Goal: Task Accomplishment & Management: Manage account settings

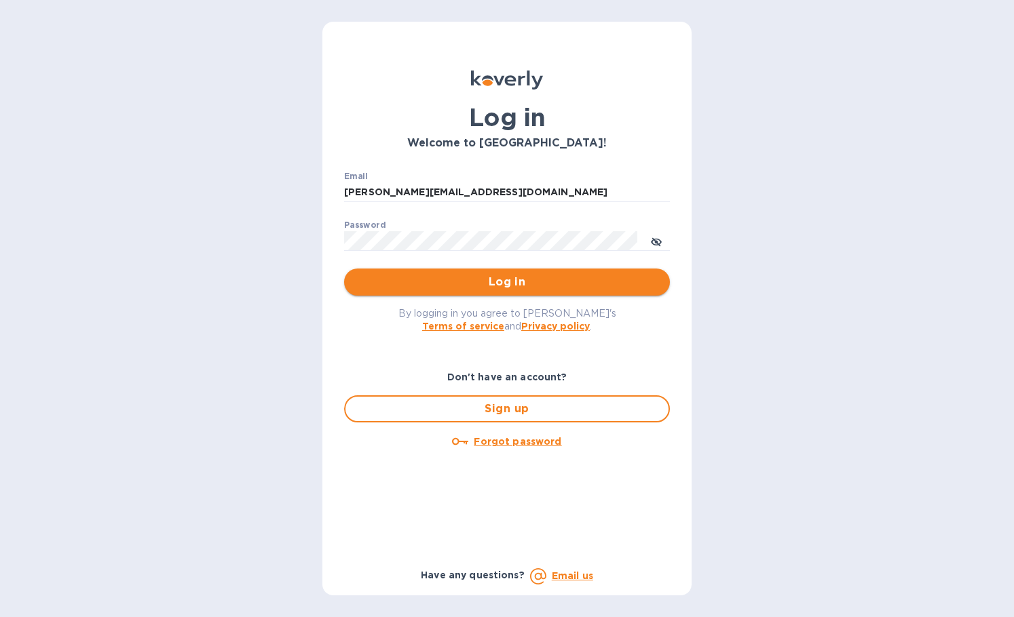
click at [456, 287] on span "Log in" at bounding box center [507, 282] width 304 height 16
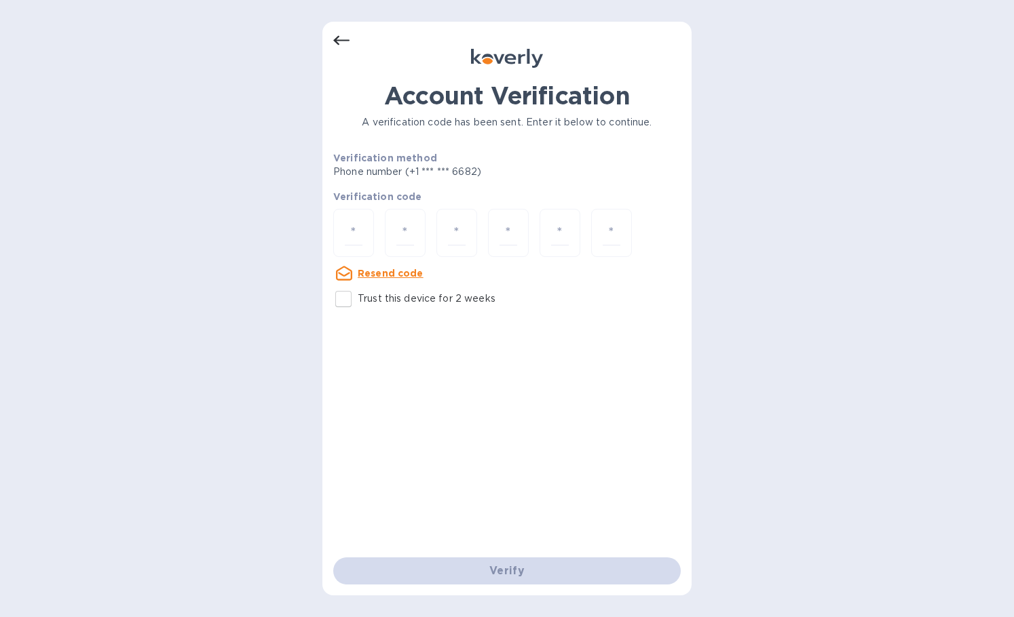
click at [344, 282] on div "Account Verification A verification code has been sent. Enter it below to conti…" at bounding box center [506, 197] width 347 height 232
click at [348, 204] on p "Verification code" at bounding box center [506, 197] width 347 height 14
drag, startPoint x: 360, startPoint y: 229, endPoint x: 326, endPoint y: 291, distance: 70.7
click at [359, 229] on input "number" at bounding box center [354, 232] width 18 height 25
click at [341, 299] on input "Trust this device for 2 weeks" at bounding box center [343, 299] width 28 height 28
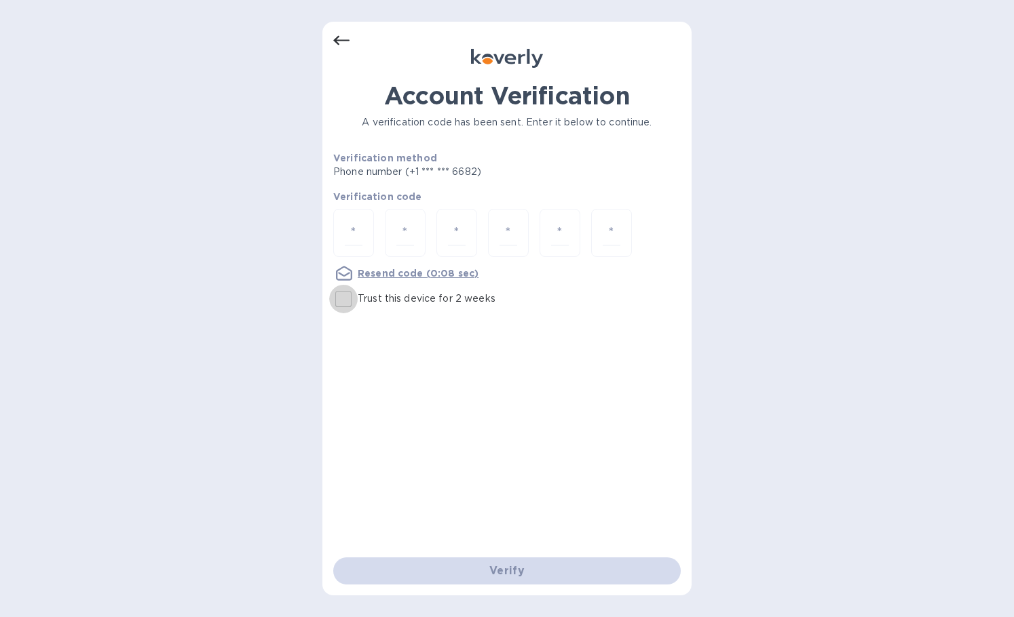
checkbox input "true"
click at [349, 223] on input "number" at bounding box center [354, 232] width 18 height 25
type input "3"
type input "9"
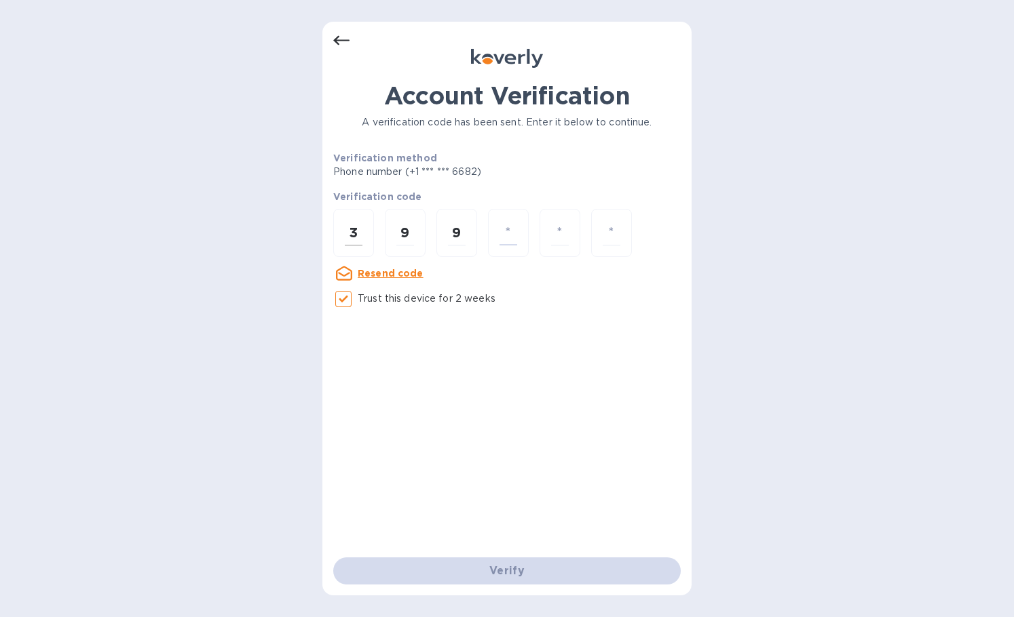
type input "5"
type input "1"
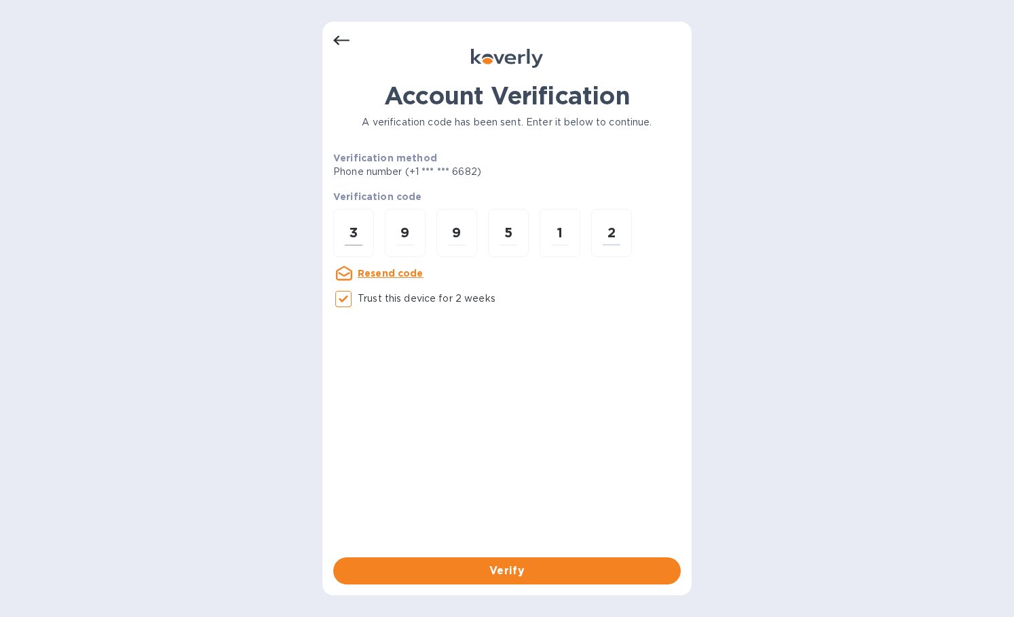
type input "2"
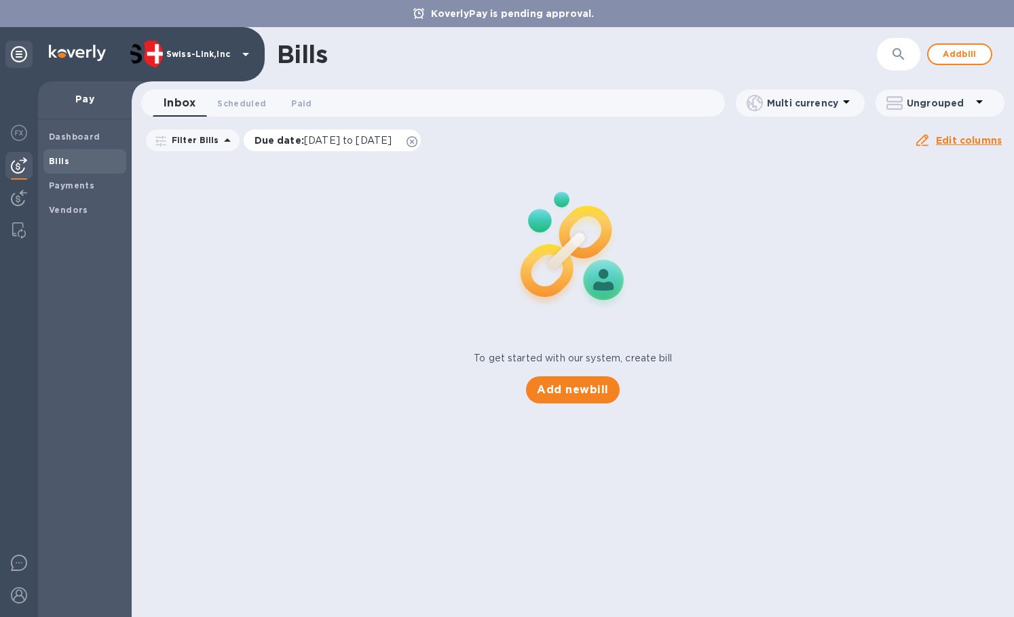
click at [421, 142] on div "Due date : [DATE] to [DATE]" at bounding box center [333, 141] width 178 height 22
click at [417, 141] on icon at bounding box center [411, 141] width 11 height 11
click at [558, 387] on span "Add new bill" at bounding box center [572, 390] width 71 height 16
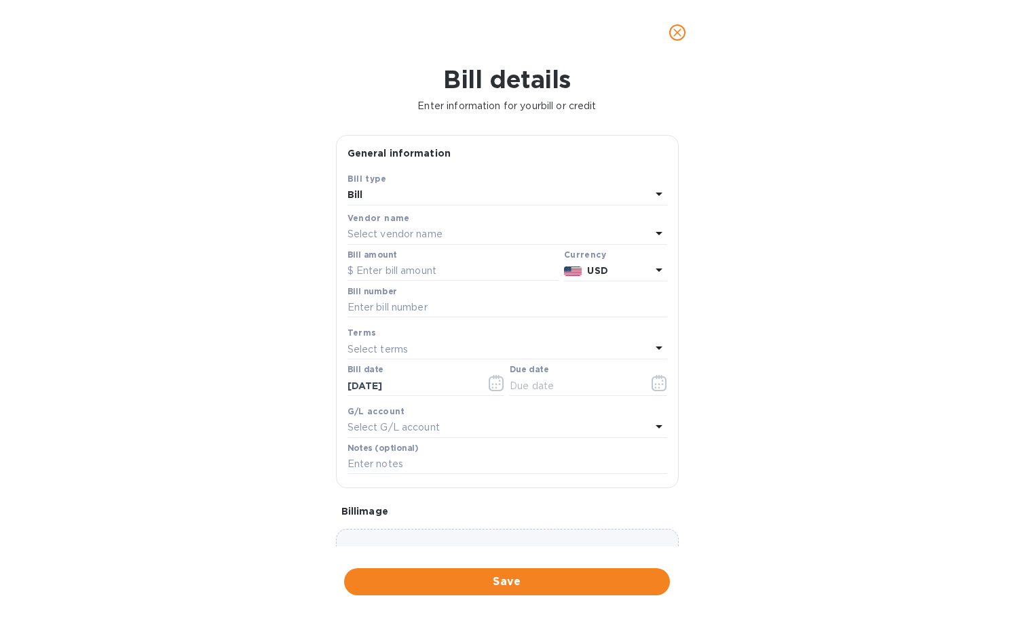
click at [426, 231] on p "Select vendor name" at bounding box center [394, 234] width 95 height 14
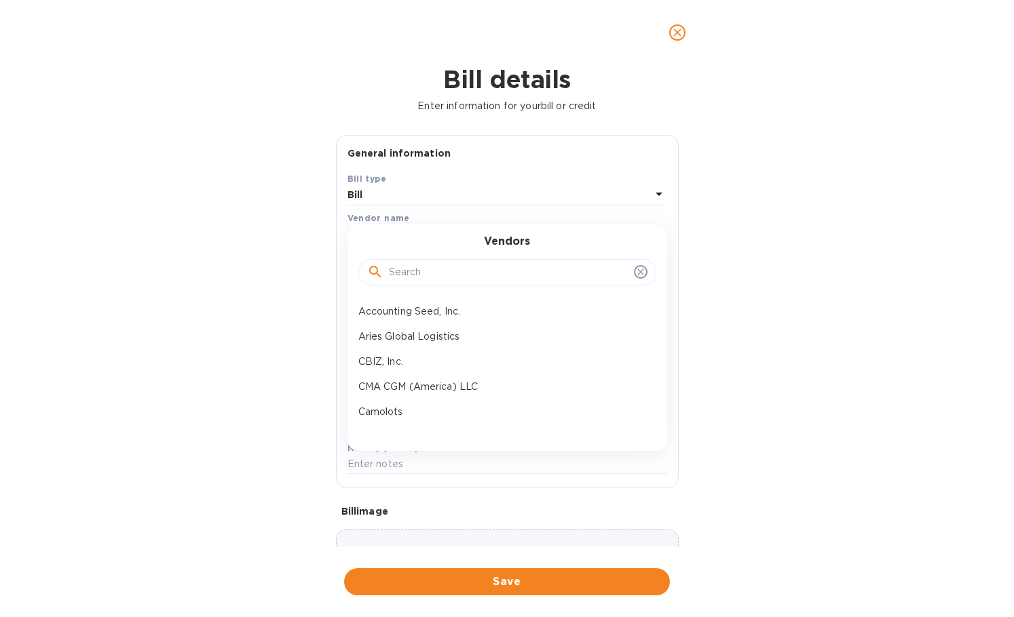
click at [438, 272] on input "text" at bounding box center [508, 273] width 239 height 20
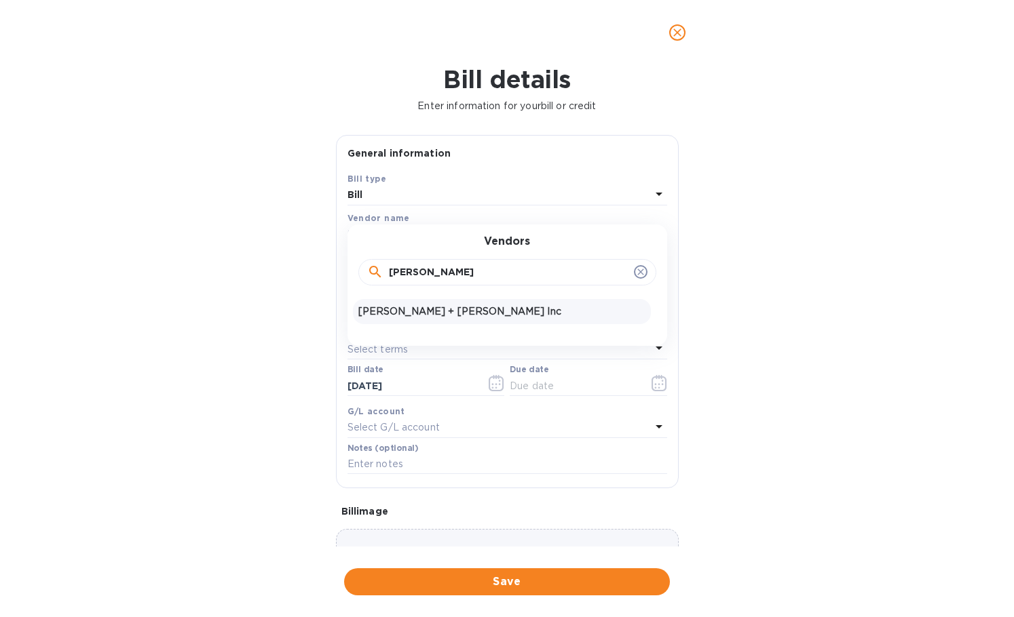
type input "[PERSON_NAME]"
click at [438, 312] on p "[PERSON_NAME] + [PERSON_NAME] Inc" at bounding box center [501, 312] width 287 height 14
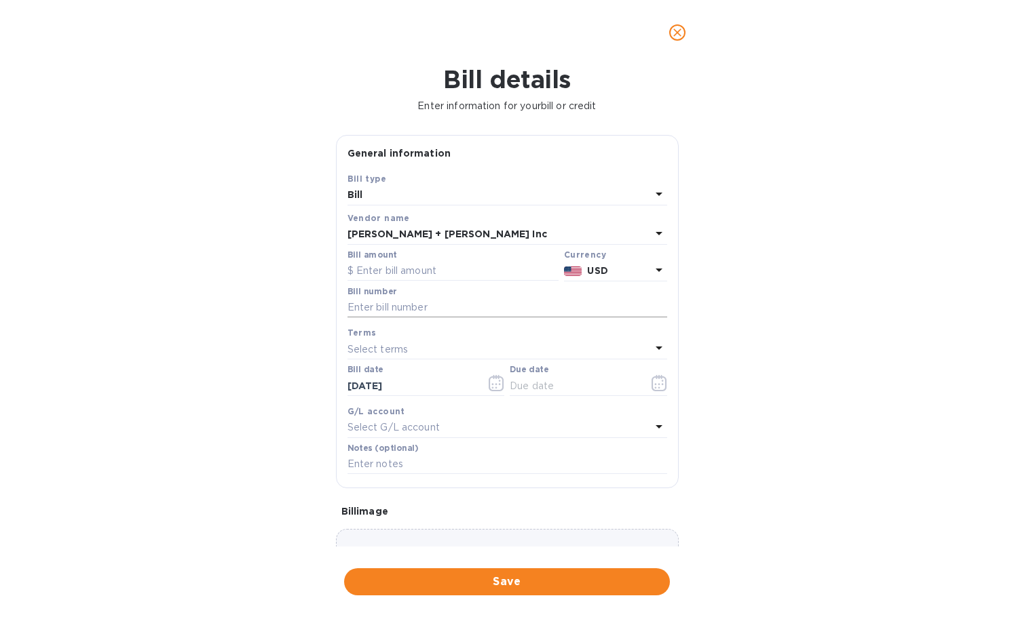
click at [422, 314] on input "text" at bounding box center [507, 308] width 320 height 20
paste input "CSFO830381"
type input "CSFO830381"
click at [394, 271] on input "text" at bounding box center [452, 271] width 211 height 20
type input "10,000"
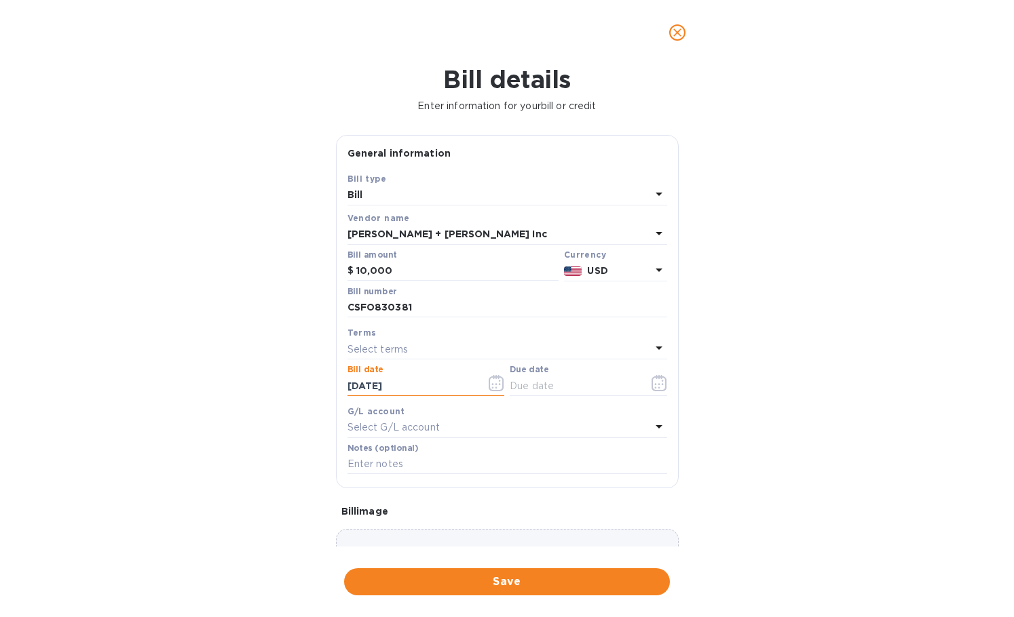
drag, startPoint x: 448, startPoint y: 387, endPoint x: 258, endPoint y: 364, distance: 192.1
click at [258, 364] on div "Bill details Enter information for your bill or credit General information Save…" at bounding box center [507, 341] width 1014 height 552
click at [594, 390] on input "text" at bounding box center [574, 386] width 128 height 20
paste input "[DATE]"
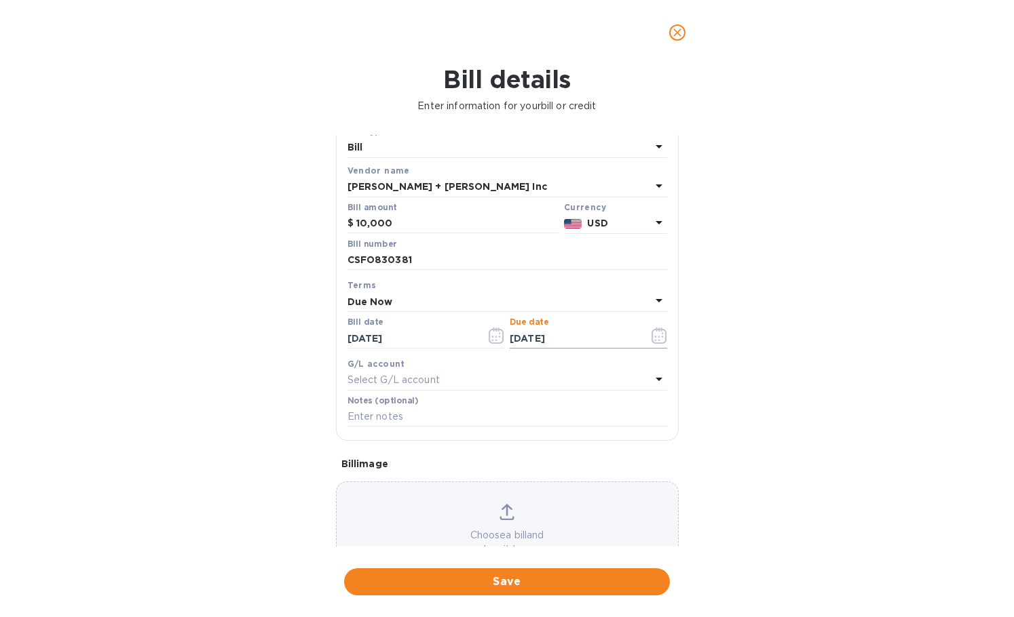
scroll to position [96, 0]
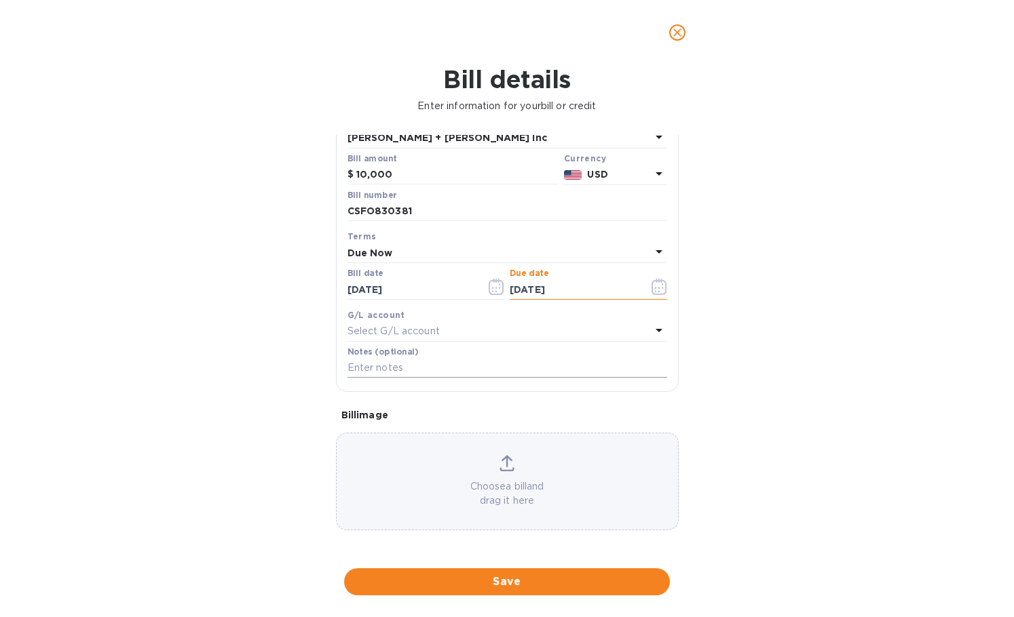
type input "[DATE]"
click at [422, 366] on input "text" at bounding box center [507, 368] width 320 height 20
paste input "[DATE]"
type input "[DATE] - Partial"
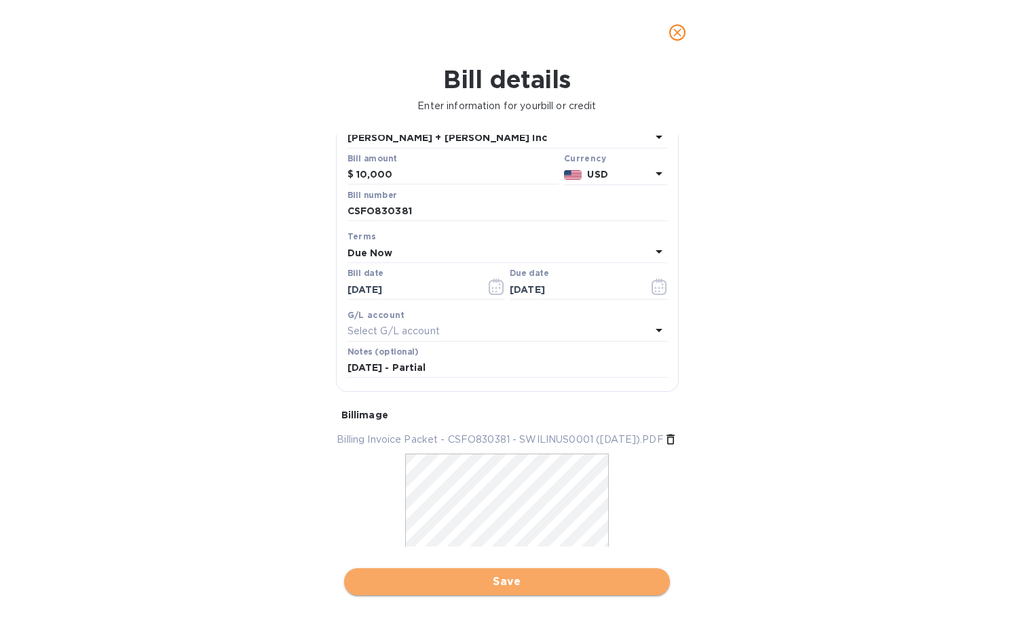
click at [506, 587] on span "Save" at bounding box center [507, 582] width 304 height 16
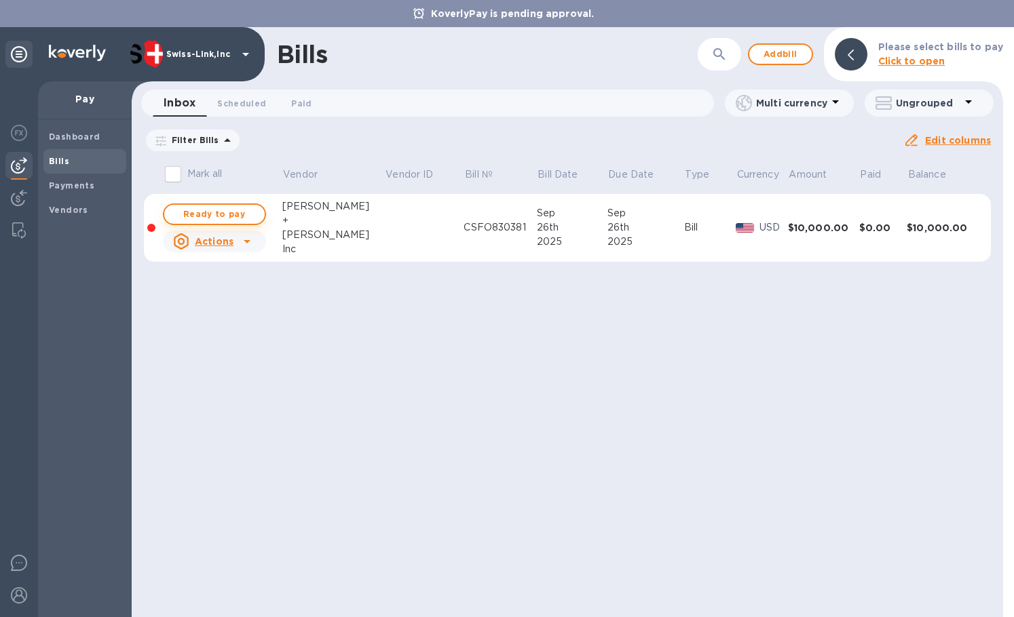
click at [232, 212] on span "Ready to pay" at bounding box center [214, 214] width 79 height 16
click at [225, 208] on span "Ready to pay" at bounding box center [214, 214] width 79 height 16
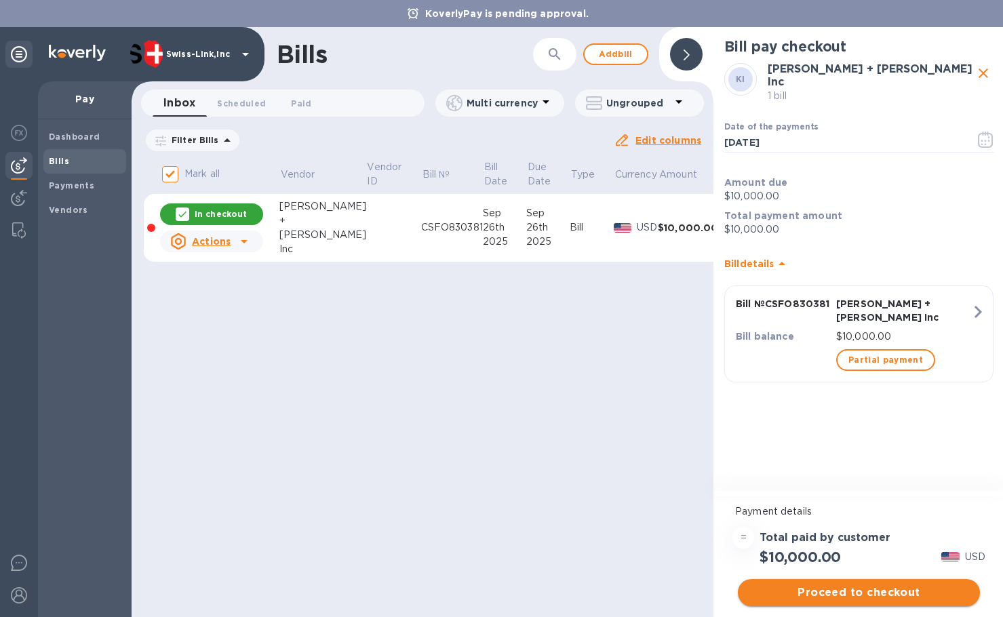
click at [856, 592] on span "Proceed to checkout" at bounding box center [859, 593] width 220 height 16
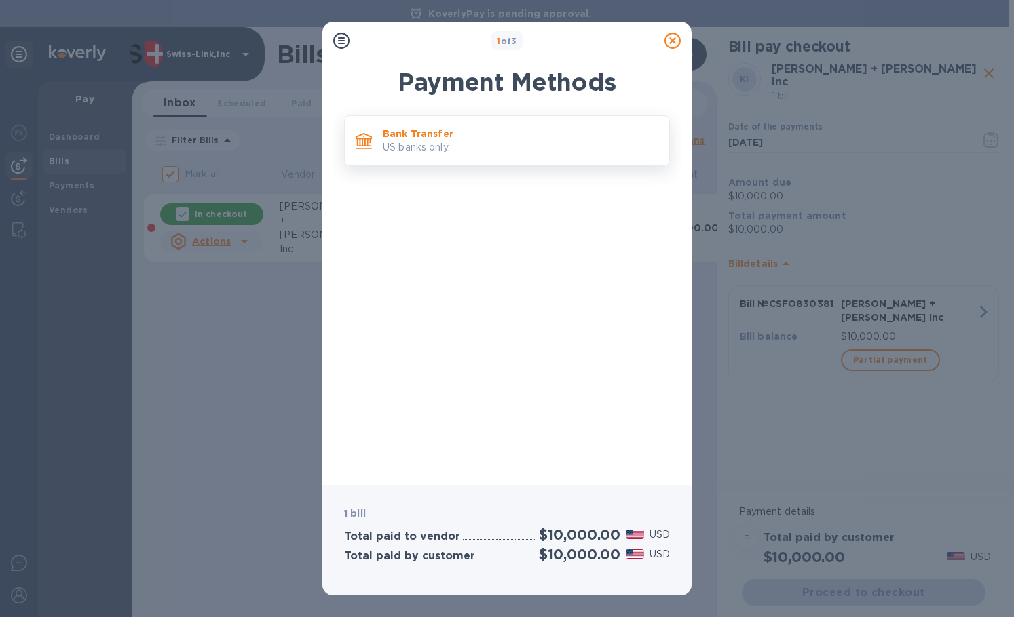
click at [435, 153] on p "US banks only." at bounding box center [520, 147] width 275 height 14
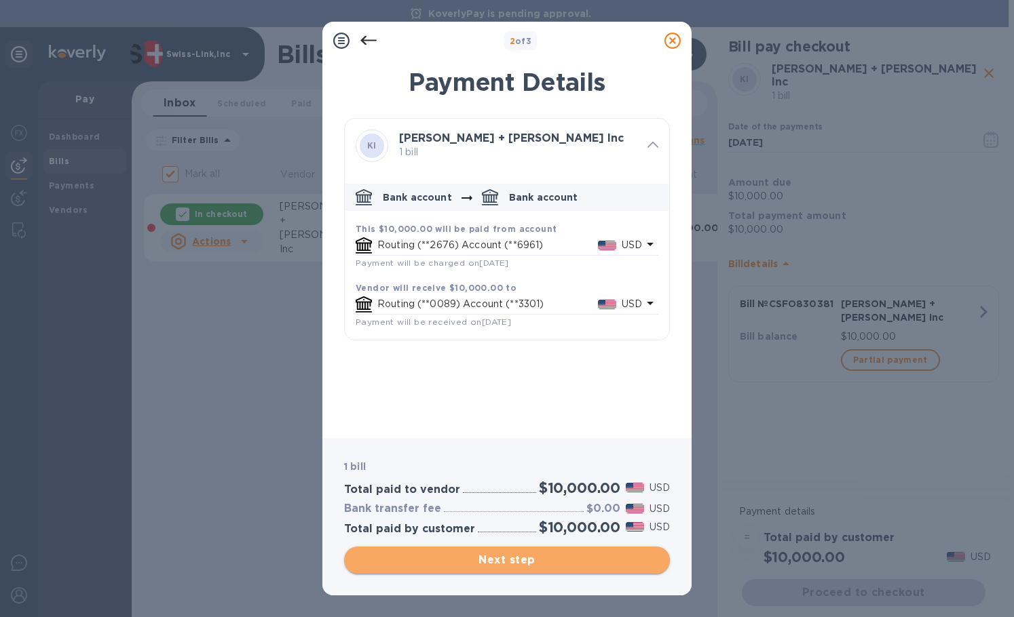
click at [540, 566] on span "Next step" at bounding box center [507, 560] width 304 height 16
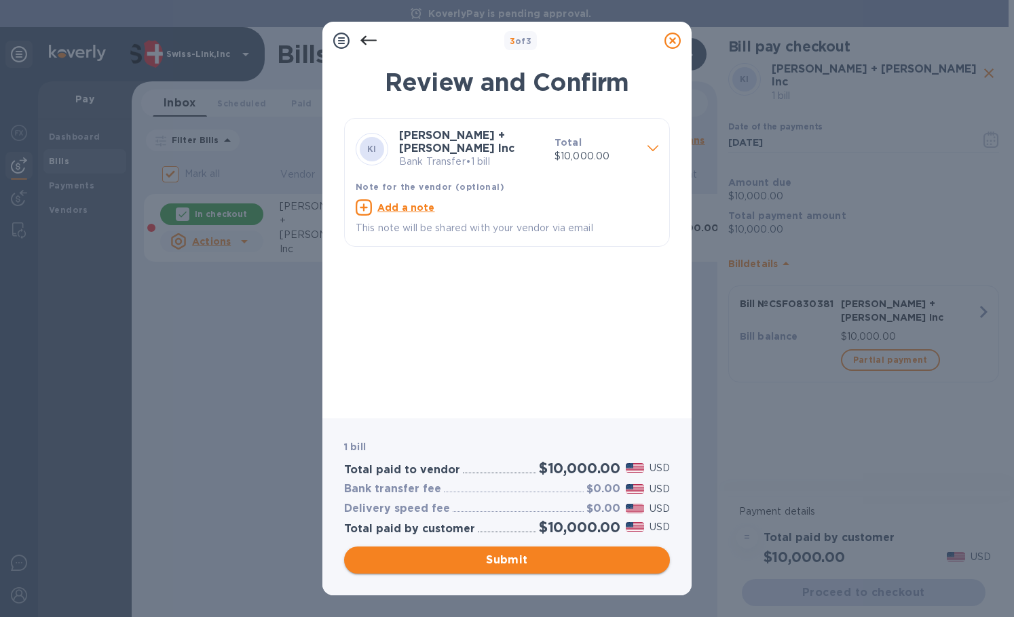
click at [505, 559] on span "Submit" at bounding box center [507, 560] width 304 height 16
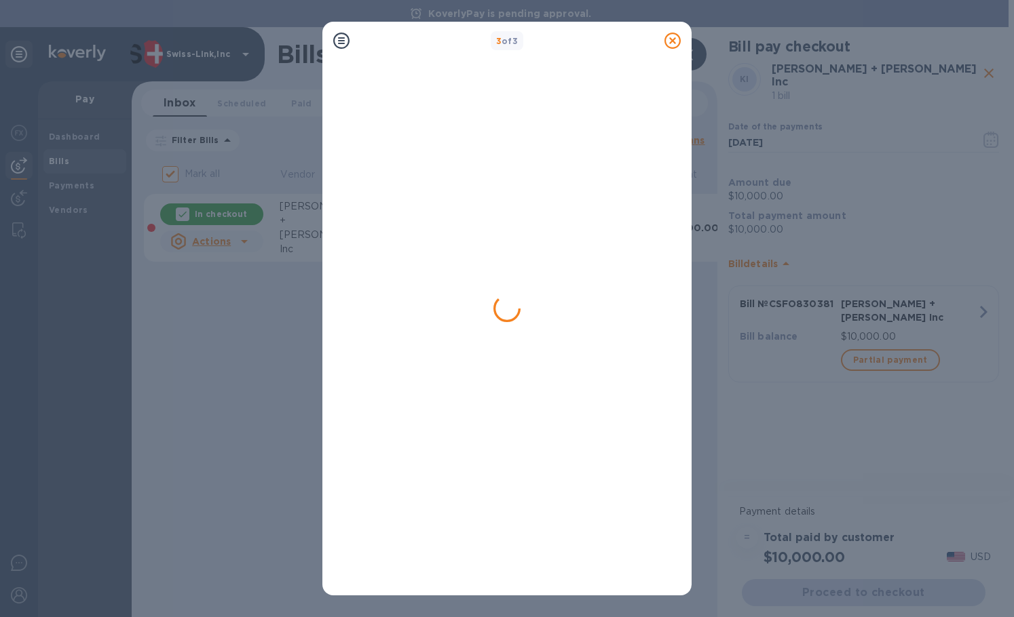
checkbox input "false"
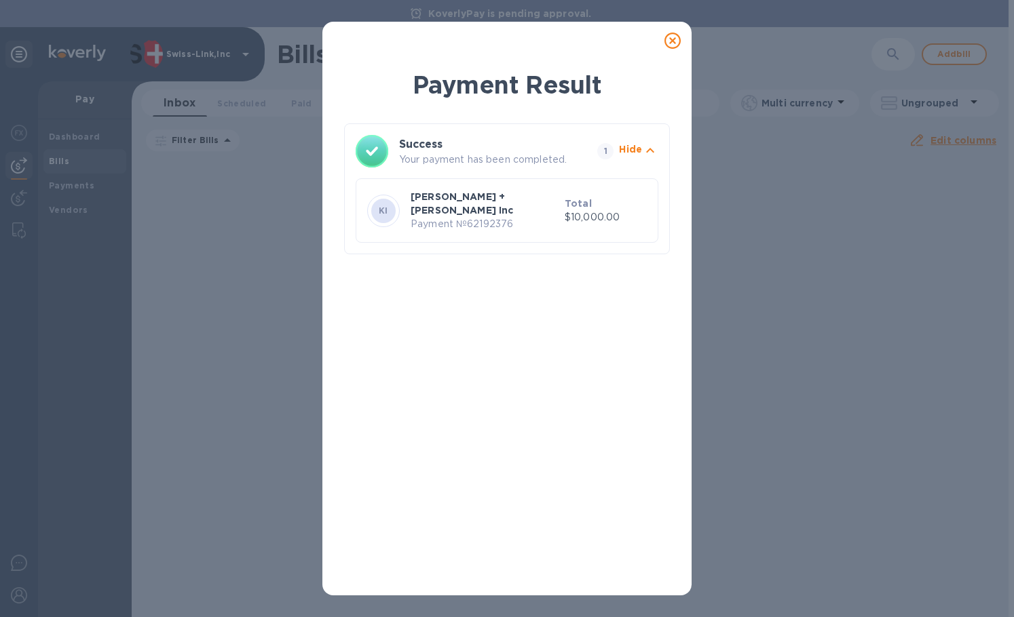
click at [664, 37] on icon at bounding box center [672, 41] width 16 height 16
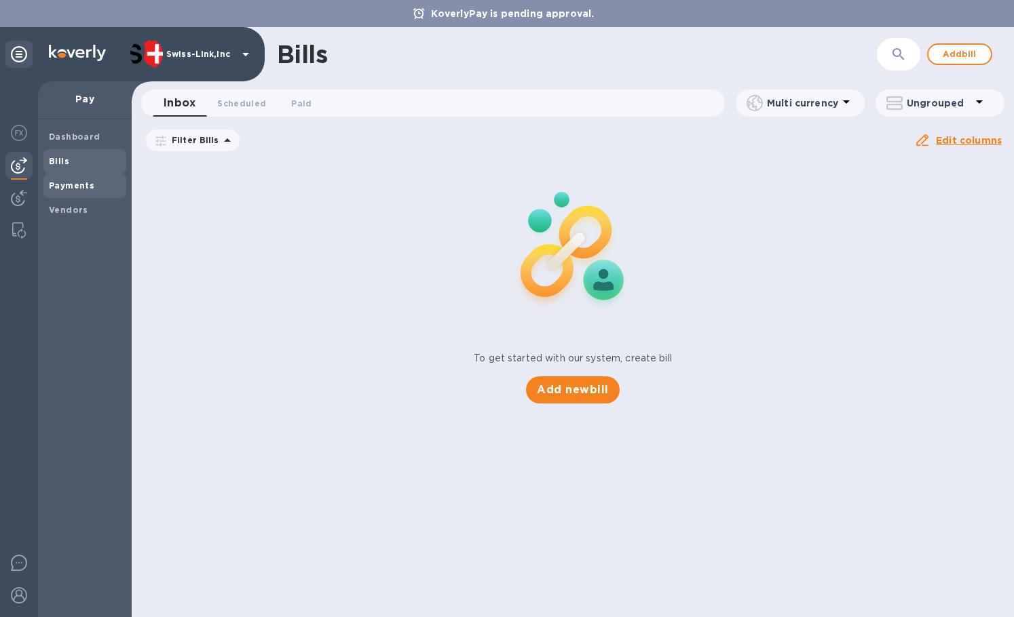
click at [73, 193] on div "Payments" at bounding box center [84, 186] width 83 height 24
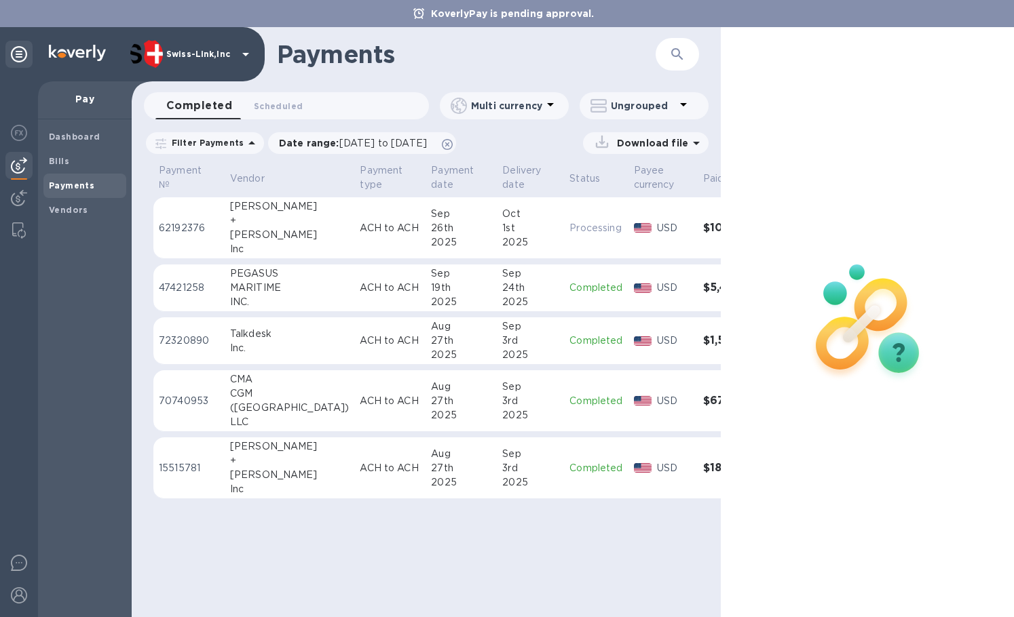
click at [360, 228] on p "ACH to ACH" at bounding box center [390, 228] width 60 height 14
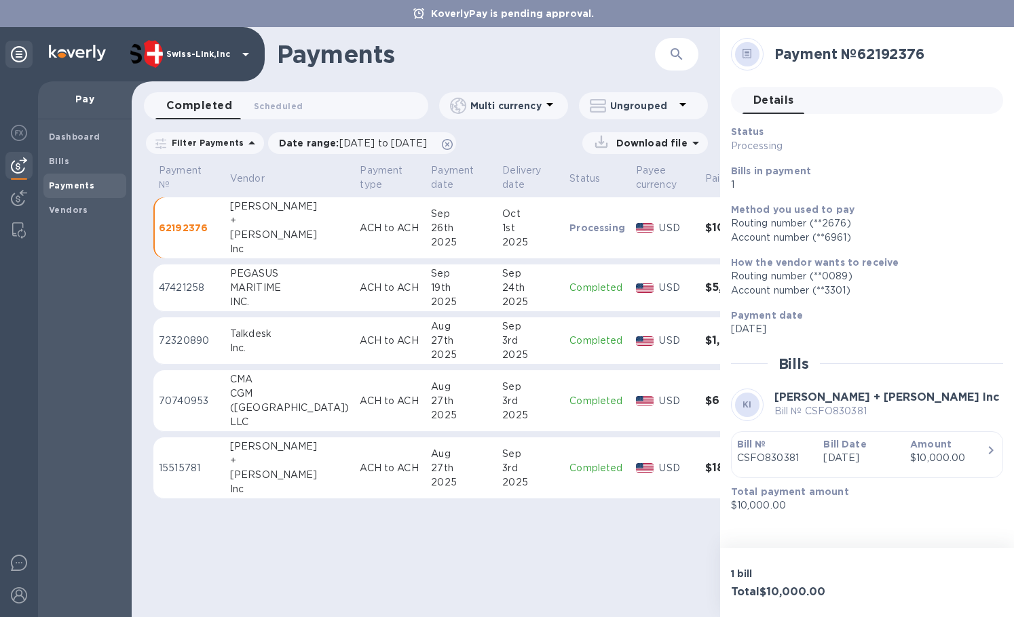
click at [890, 56] on h2 "Payment № 62192376" at bounding box center [883, 53] width 218 height 17
copy h2 "62192376"
click at [672, 64] on button "button" at bounding box center [676, 54] width 33 height 33
paste input "62192376"
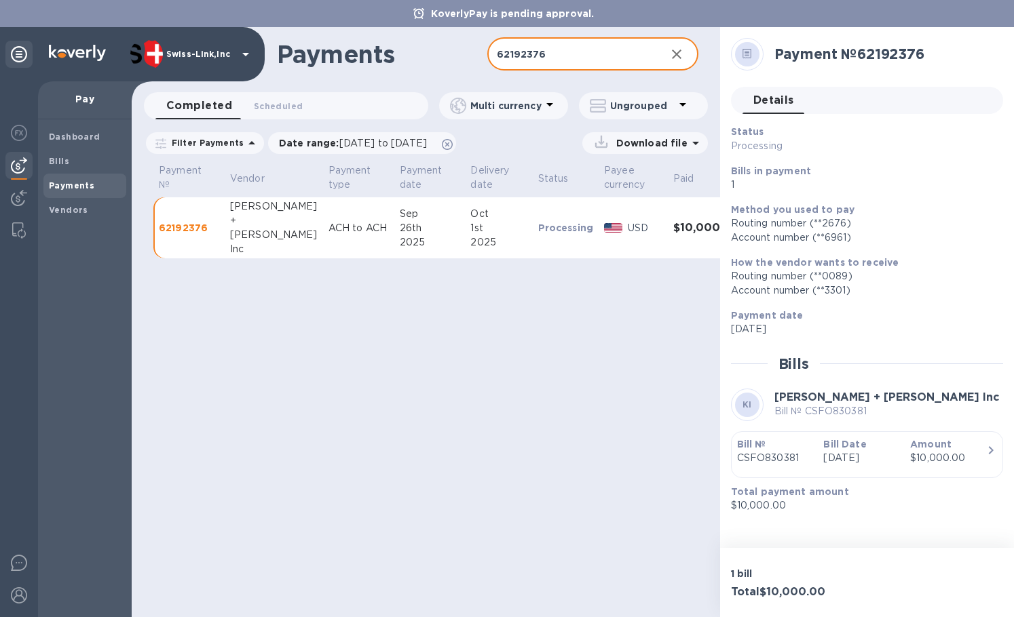
type input "62192376"
click at [645, 137] on p "Download file" at bounding box center [649, 143] width 77 height 14
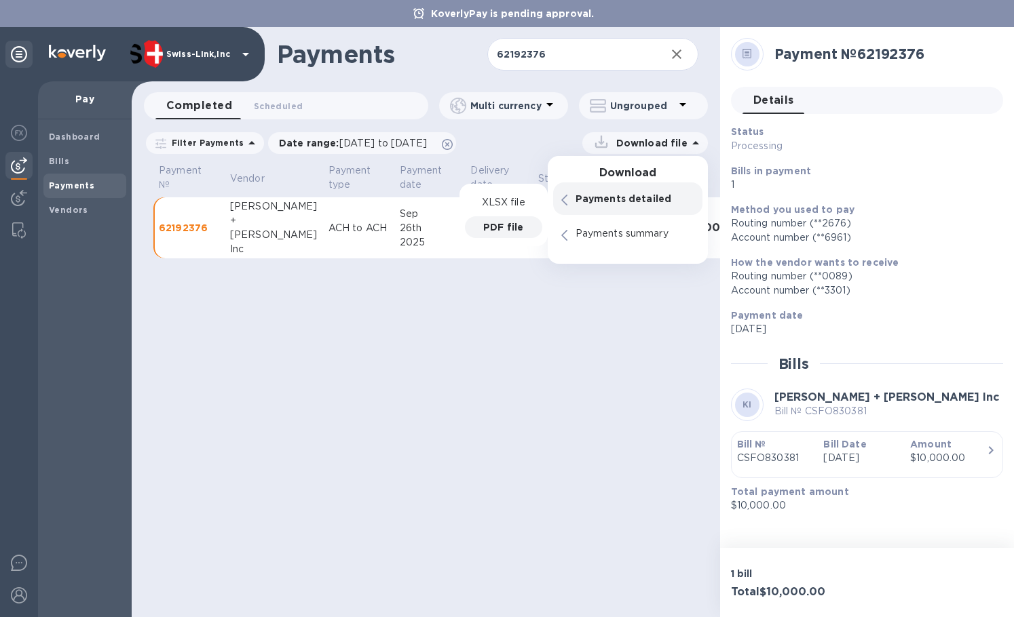
click at [518, 226] on p "PDF file" at bounding box center [503, 227] width 40 height 14
